Goal: Task Accomplishment & Management: Manage account settings

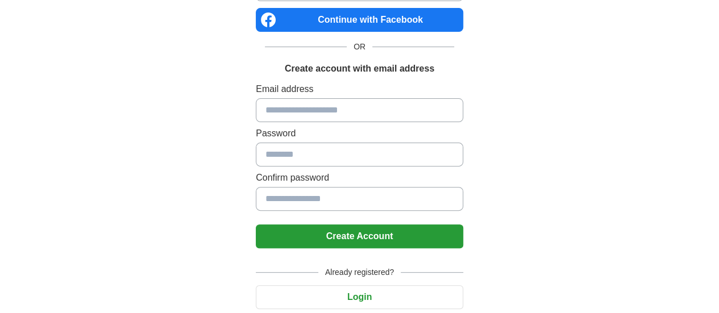
scroll to position [140, 0]
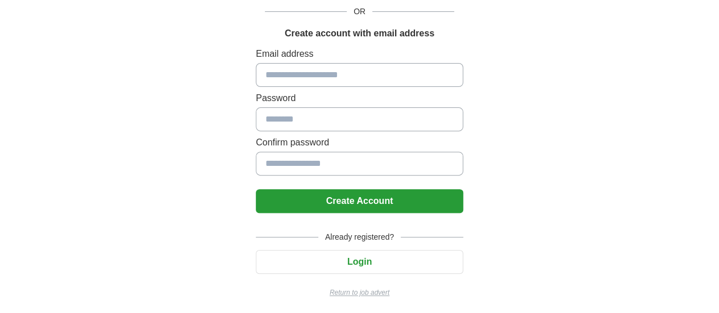
click at [329, 264] on button "Login" at bounding box center [359, 262] width 207 height 24
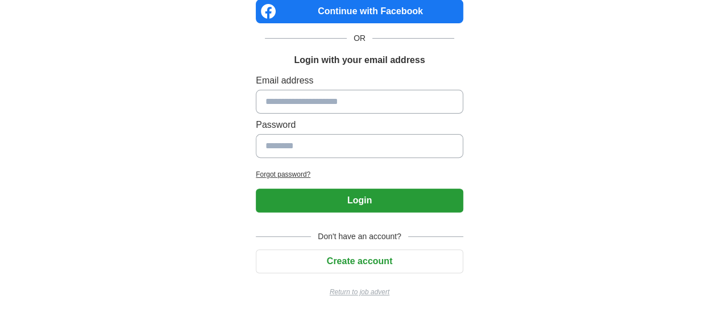
click at [329, 264] on button "Create account" at bounding box center [359, 261] width 207 height 24
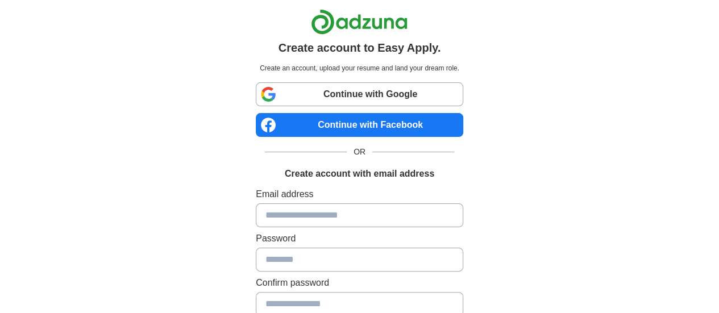
scroll to position [140, 0]
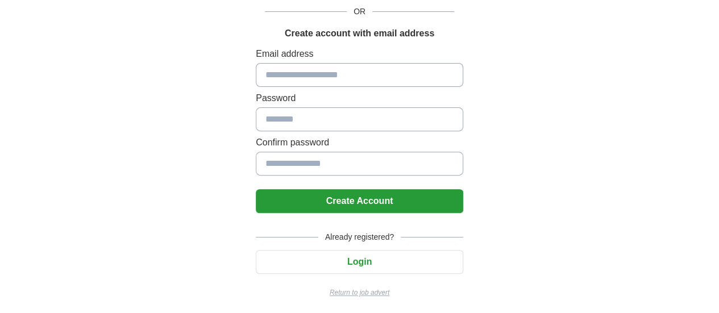
click at [289, 252] on button "Login" at bounding box center [359, 262] width 207 height 24
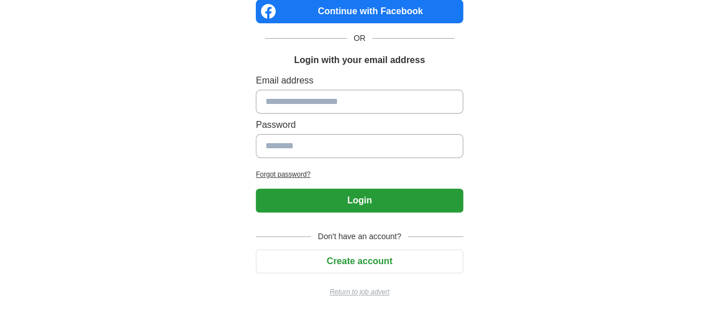
click at [283, 114] on div "Email address Password" at bounding box center [359, 118] width 207 height 89
click at [277, 98] on input at bounding box center [359, 102] width 207 height 24
type input "**********"
click at [297, 141] on input at bounding box center [359, 146] width 207 height 24
type input "**********"
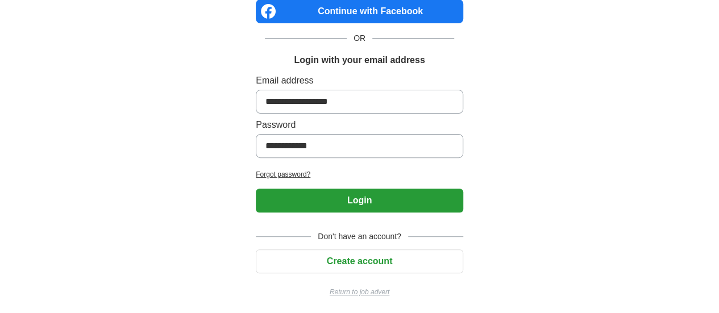
click at [314, 202] on button "Login" at bounding box center [359, 201] width 207 height 24
